Goal: Transaction & Acquisition: Purchase product/service

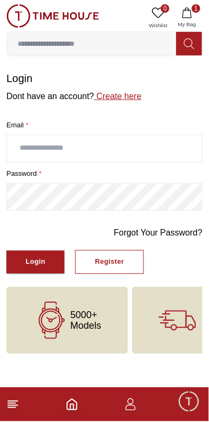
click at [142, 97] on link "Create here" at bounding box center [117, 96] width 47 height 9
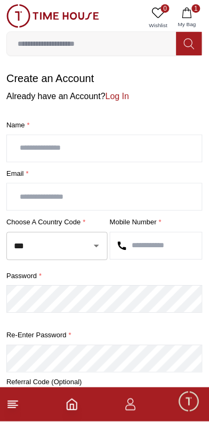
click at [97, 248] on icon "Open" at bounding box center [96, 246] width 5 height 3
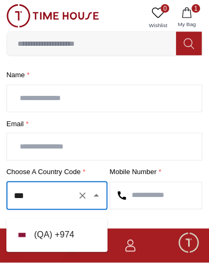
click at [79, 236] on li "( QA ) + 974" at bounding box center [56, 236] width 101 height 26
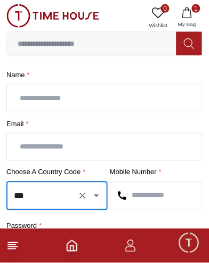
type input "***"
click at [175, 200] on input "text" at bounding box center [156, 196] width 92 height 27
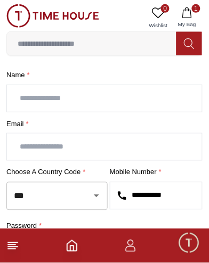
type input "**********"
click at [125, 157] on input "text" at bounding box center [104, 147] width 195 height 27
type input "**********"
click at [170, 106] on input "text" at bounding box center [104, 98] width 195 height 27
type input "**********"
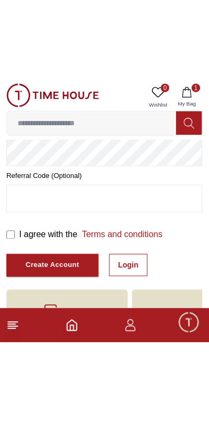
scroll to position [199, 0]
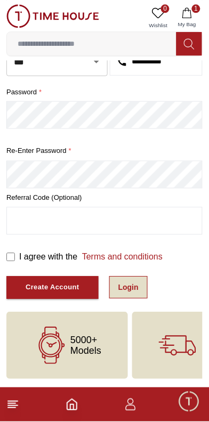
click at [142, 285] on link "Login" at bounding box center [128, 287] width 38 height 22
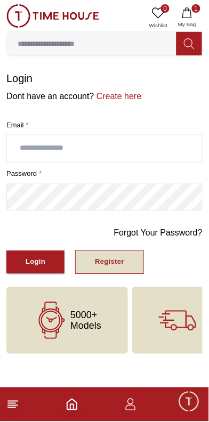
click at [119, 266] on div "Register" at bounding box center [109, 262] width 29 height 12
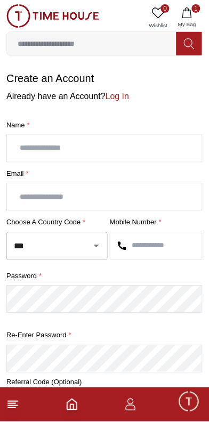
scroll to position [199, 0]
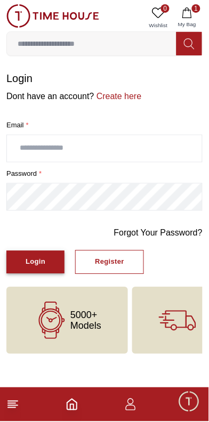
click at [45, 266] on div "Login" at bounding box center [36, 262] width 20 height 12
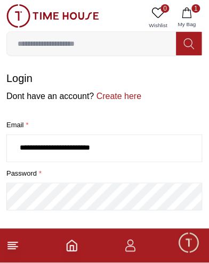
type input "**********"
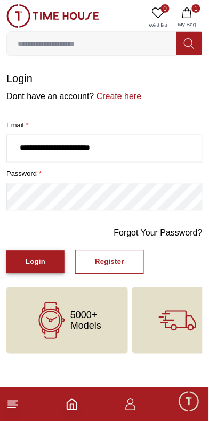
click at [45, 268] on div "Login" at bounding box center [36, 262] width 20 height 12
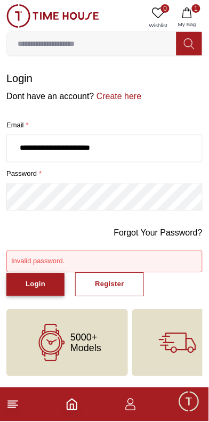
click at [45, 291] on div "Login" at bounding box center [36, 284] width 20 height 12
click at [182, 237] on link "Forgot Your Password?" at bounding box center [158, 233] width 88 height 13
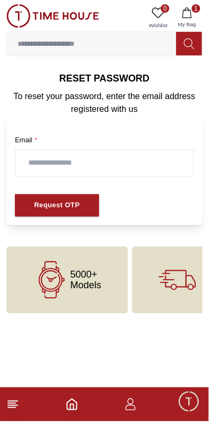
click at [168, 173] on input "text" at bounding box center [104, 163] width 178 height 27
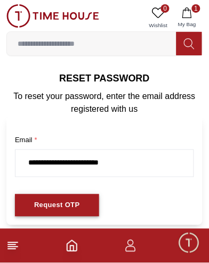
type input "**********"
click at [73, 212] on div "Request OTP" at bounding box center [57, 206] width 46 height 12
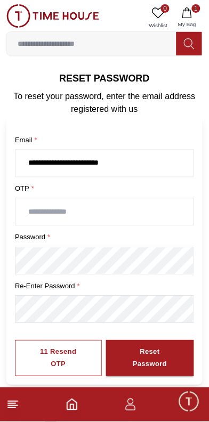
click at [134, 219] on input "text" at bounding box center [104, 212] width 178 height 27
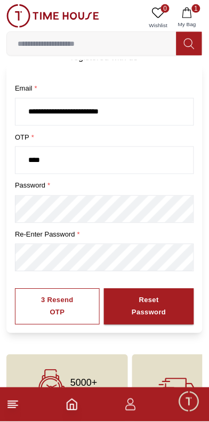
scroll to position [58, 0]
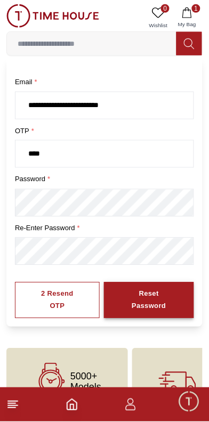
type input "****"
click at [169, 313] on div "Reset Password" at bounding box center [149, 300] width 52 height 24
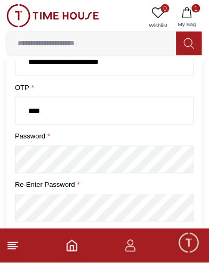
scroll to position [188, 0]
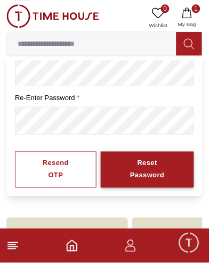
click at [101, 152] on button "Reset Password" at bounding box center [147, 170] width 93 height 36
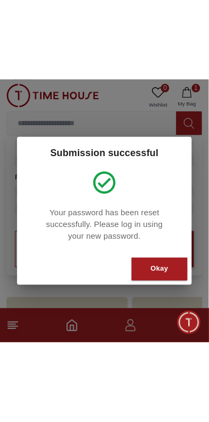
scroll to position [108, 0]
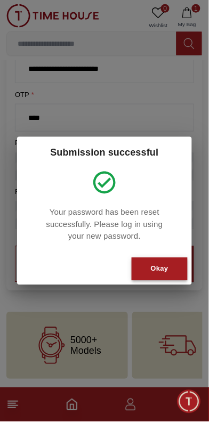
click at [165, 273] on div "Okay" at bounding box center [160, 269] width 18 height 12
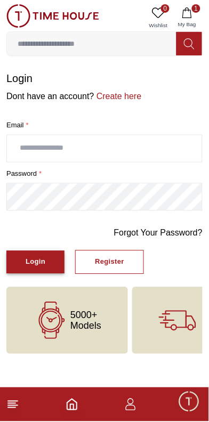
click at [44, 274] on button "Login" at bounding box center [35, 262] width 58 height 23
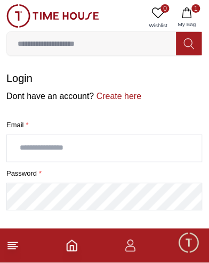
click at [111, 155] on input "text" at bounding box center [104, 148] width 195 height 27
type input "**********"
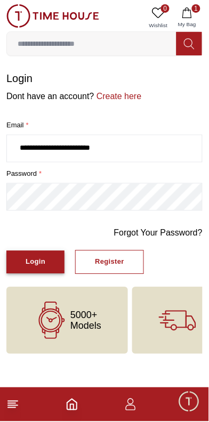
click at [43, 268] on div "Login" at bounding box center [36, 262] width 20 height 12
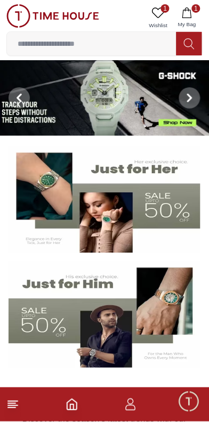
click at [144, 200] on img at bounding box center [105, 199] width 192 height 106
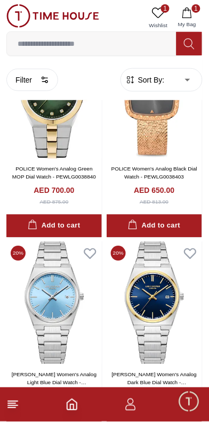
scroll to position [1734, 0]
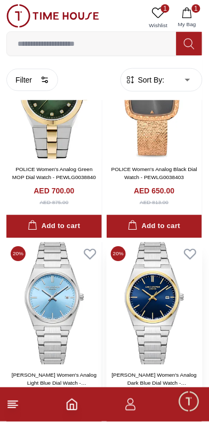
click at [126, 365] on img at bounding box center [153, 303] width 95 height 122
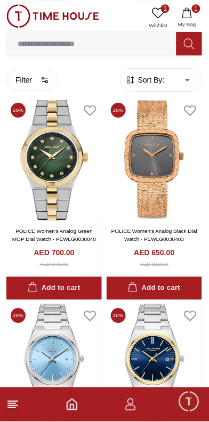
scroll to position [1673, 0]
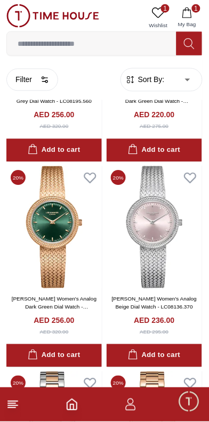
scroll to position [3357, 0]
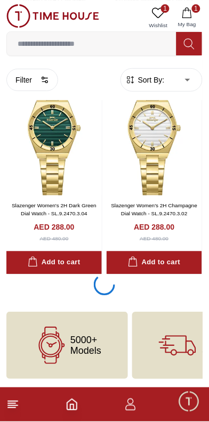
scroll to position [6153, 0]
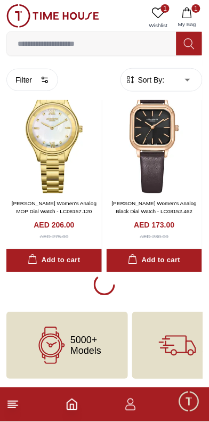
scroll to position [8188, 0]
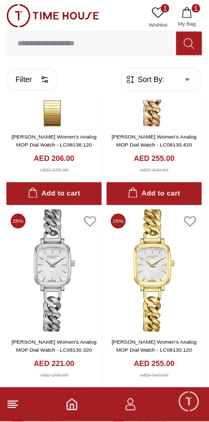
scroll to position [8755, 0]
click at [124, 127] on img at bounding box center [153, 65] width 95 height 122
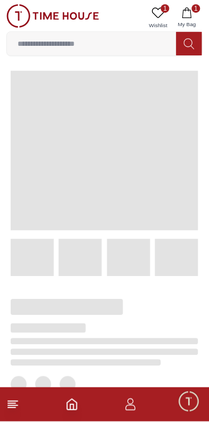
scroll to position [1, 0]
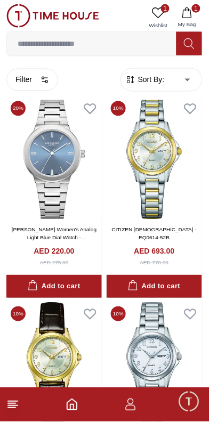
scroll to position [2071, 0]
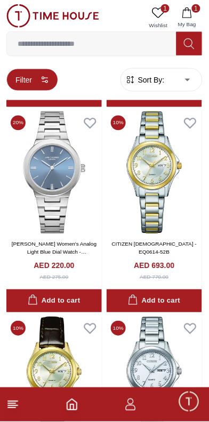
click at [43, 80] on icon "button" at bounding box center [44, 80] width 9 height 9
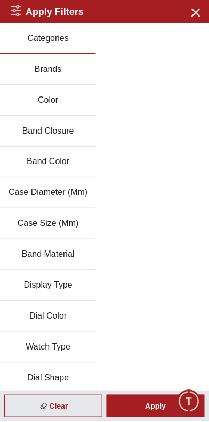
scroll to position [2022, 0]
click at [91, 78] on button "Brands" at bounding box center [48, 69] width 96 height 31
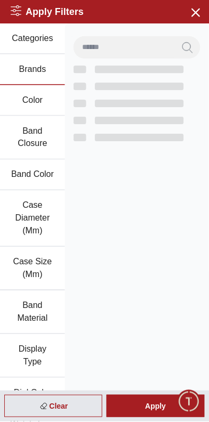
scroll to position [1893, 0]
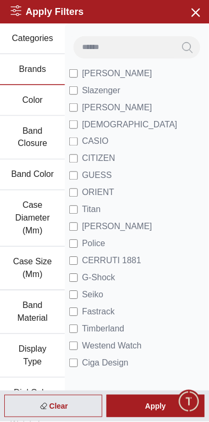
scroll to position [2022, 0]
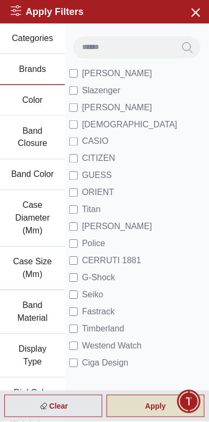
click at [155, 407] on div "Apply" at bounding box center [155, 406] width 98 height 22
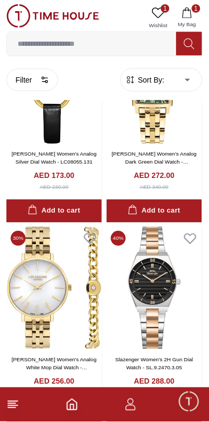
scroll to position [1838, 0]
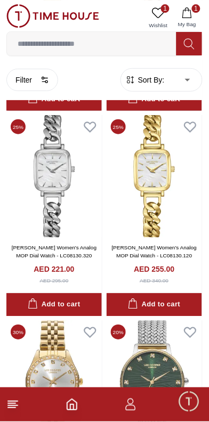
scroll to position [3712, 0]
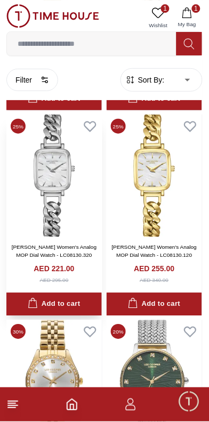
click at [95, 237] on img at bounding box center [53, 175] width 95 height 122
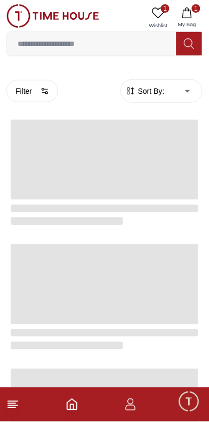
scroll to position [1868, 0]
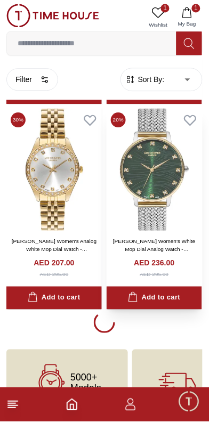
click at [162, 231] on img at bounding box center [153, 170] width 95 height 122
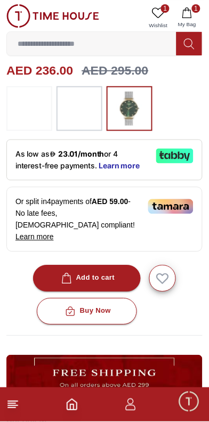
scroll to position [281, 0]
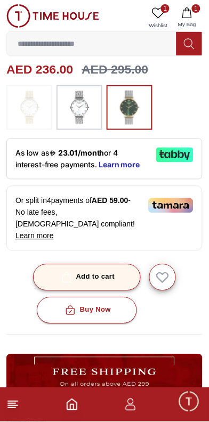
click at [122, 286] on button "Add to cart" at bounding box center [87, 277] width 108 height 27
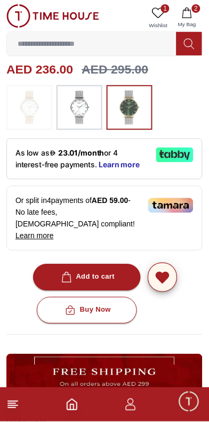
click at [168, 283] on icon "button" at bounding box center [163, 278] width 12 height 11
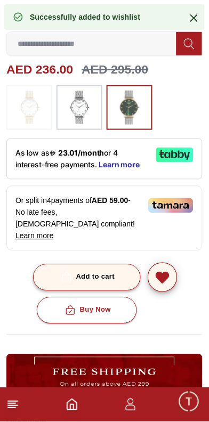
click at [124, 288] on button "Add to cart" at bounding box center [87, 277] width 108 height 27
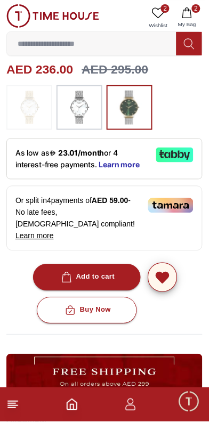
click at [154, 342] on div "Overview Round Super Metal Gold case with Analog display, White Mop dial 36 mm …" at bounding box center [104, 366] width 196 height 204
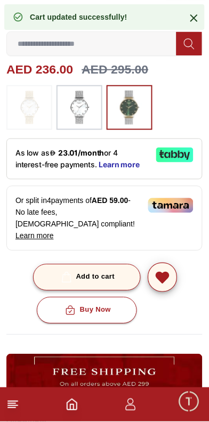
click at [128, 291] on button "Add to cart" at bounding box center [87, 277] width 108 height 27
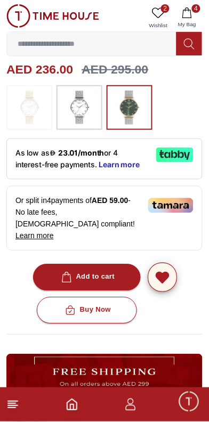
click at [184, 213] on img at bounding box center [170, 205] width 45 height 15
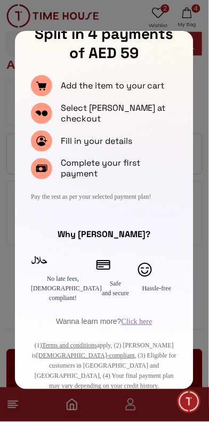
scroll to position [286, 0]
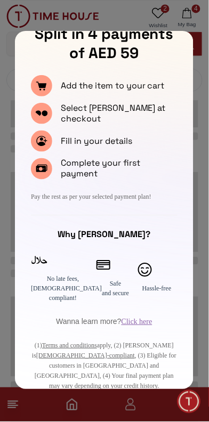
scroll to position [1868, 0]
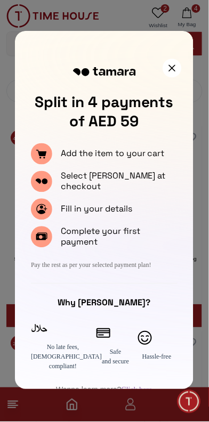
click at [169, 62] on div at bounding box center [171, 68] width 19 height 19
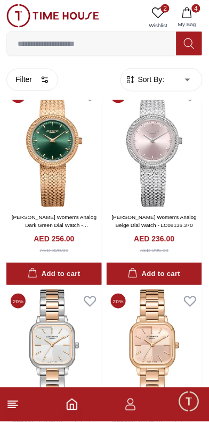
scroll to position [652, 0]
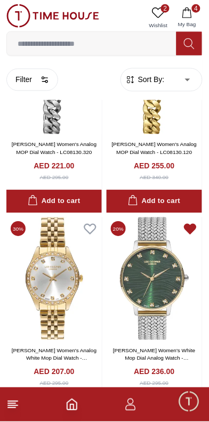
scroll to position [3925, 0]
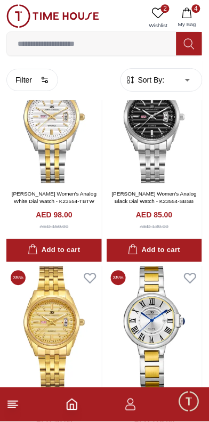
scroll to position [5412, 0]
